Goal: Task Accomplishment & Management: Manage account settings

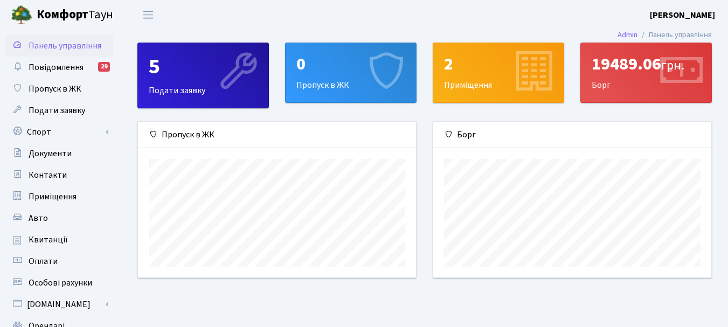
scroll to position [156, 278]
click at [40, 259] on span "Оплати" at bounding box center [43, 261] width 29 height 12
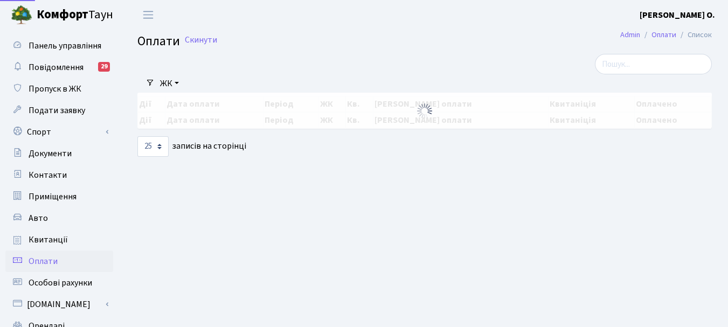
select select "25"
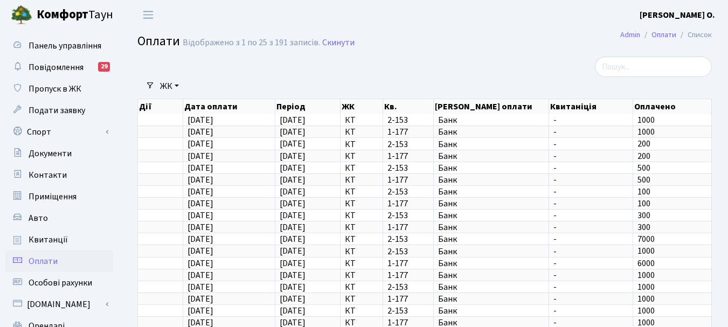
click at [683, 16] on b "[PERSON_NAME]" at bounding box center [677, 15] width 75 height 12
click at [644, 60] on link "Вийти" at bounding box center [660, 59] width 107 height 17
